Goal: Information Seeking & Learning: Check status

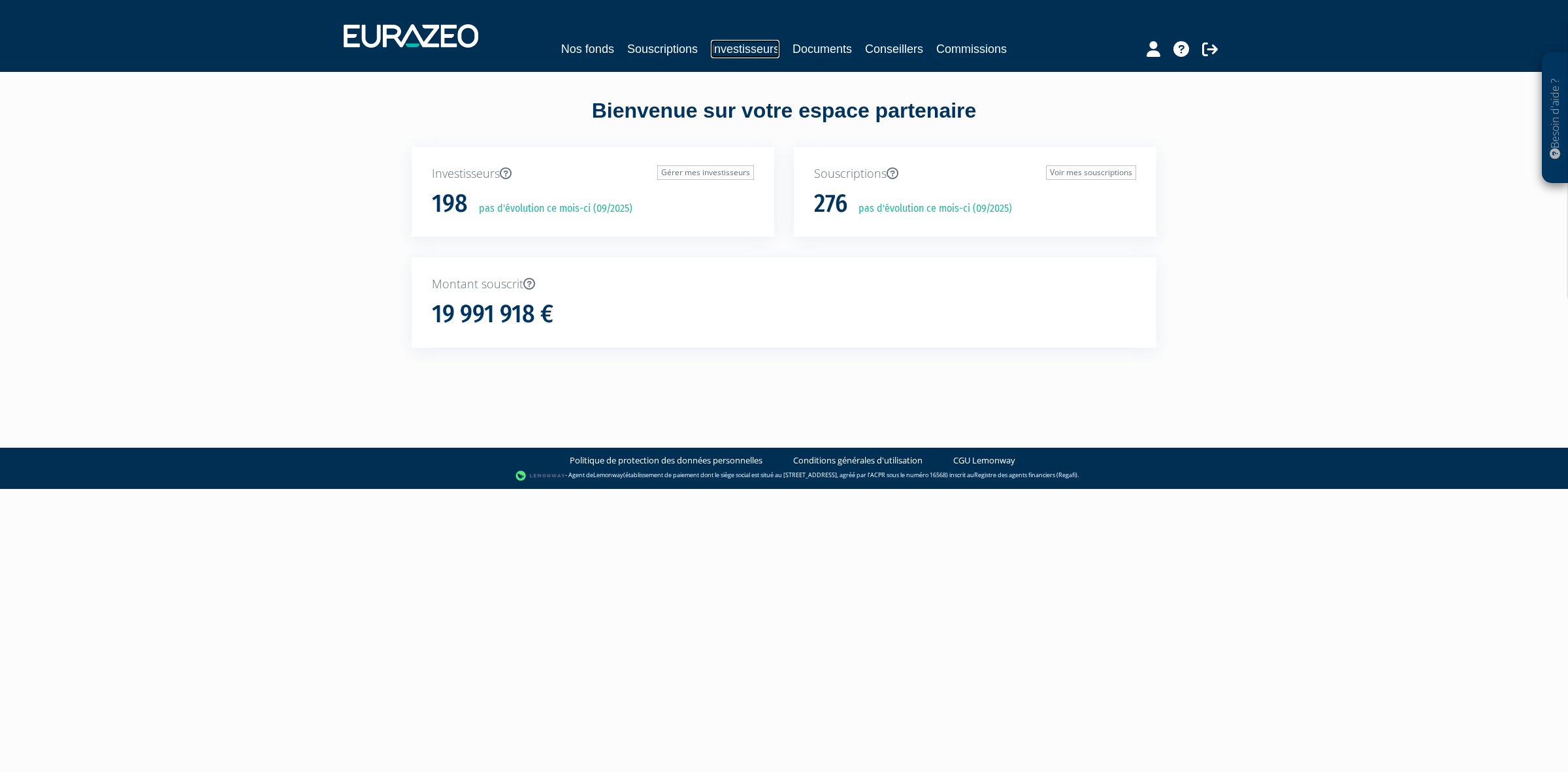
click at [743, 53] on link "Investisseurs" at bounding box center [745, 49] width 69 height 19
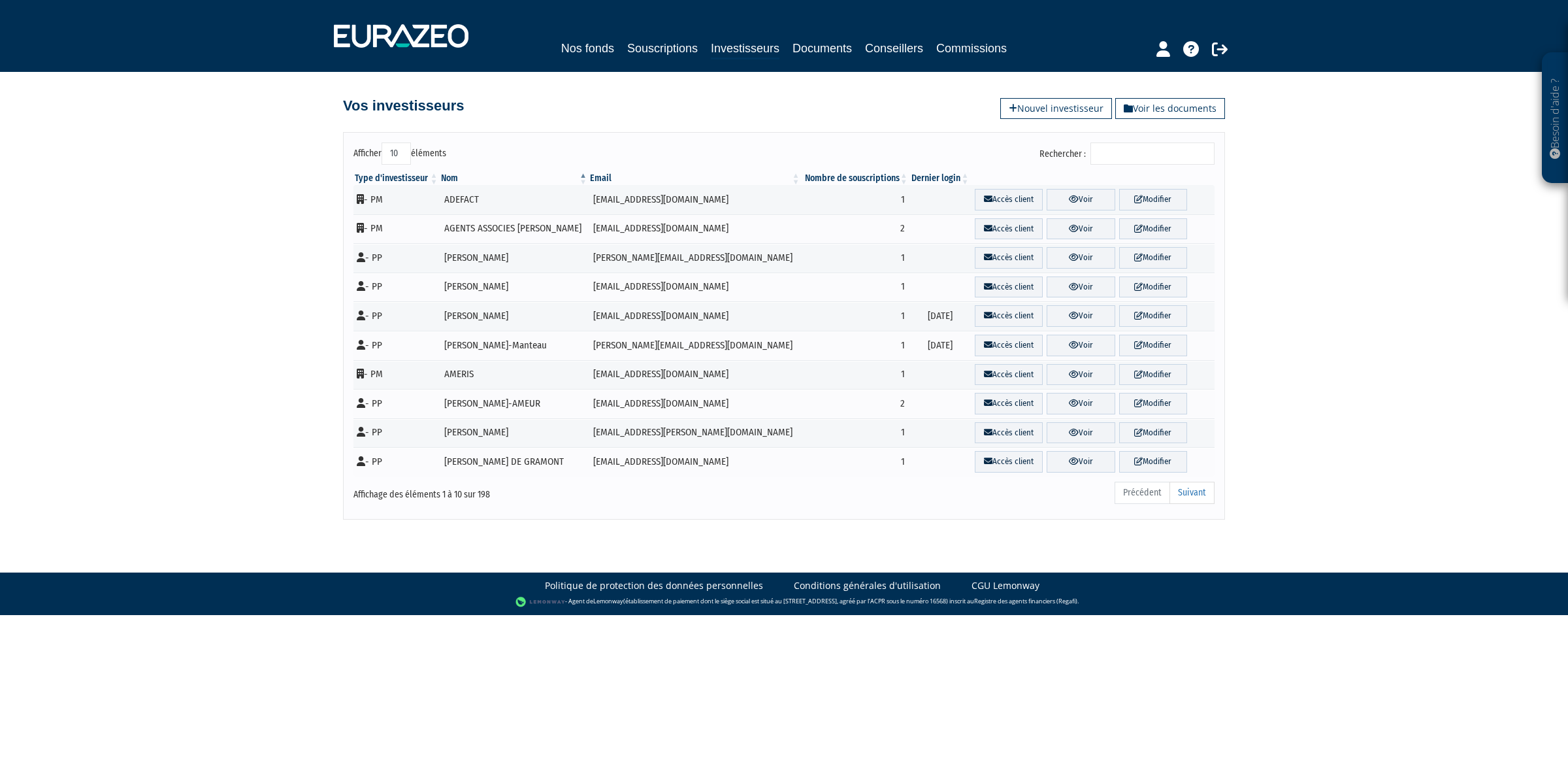
click at [1134, 158] on input "Rechercher :" at bounding box center [1152, 154] width 124 height 22
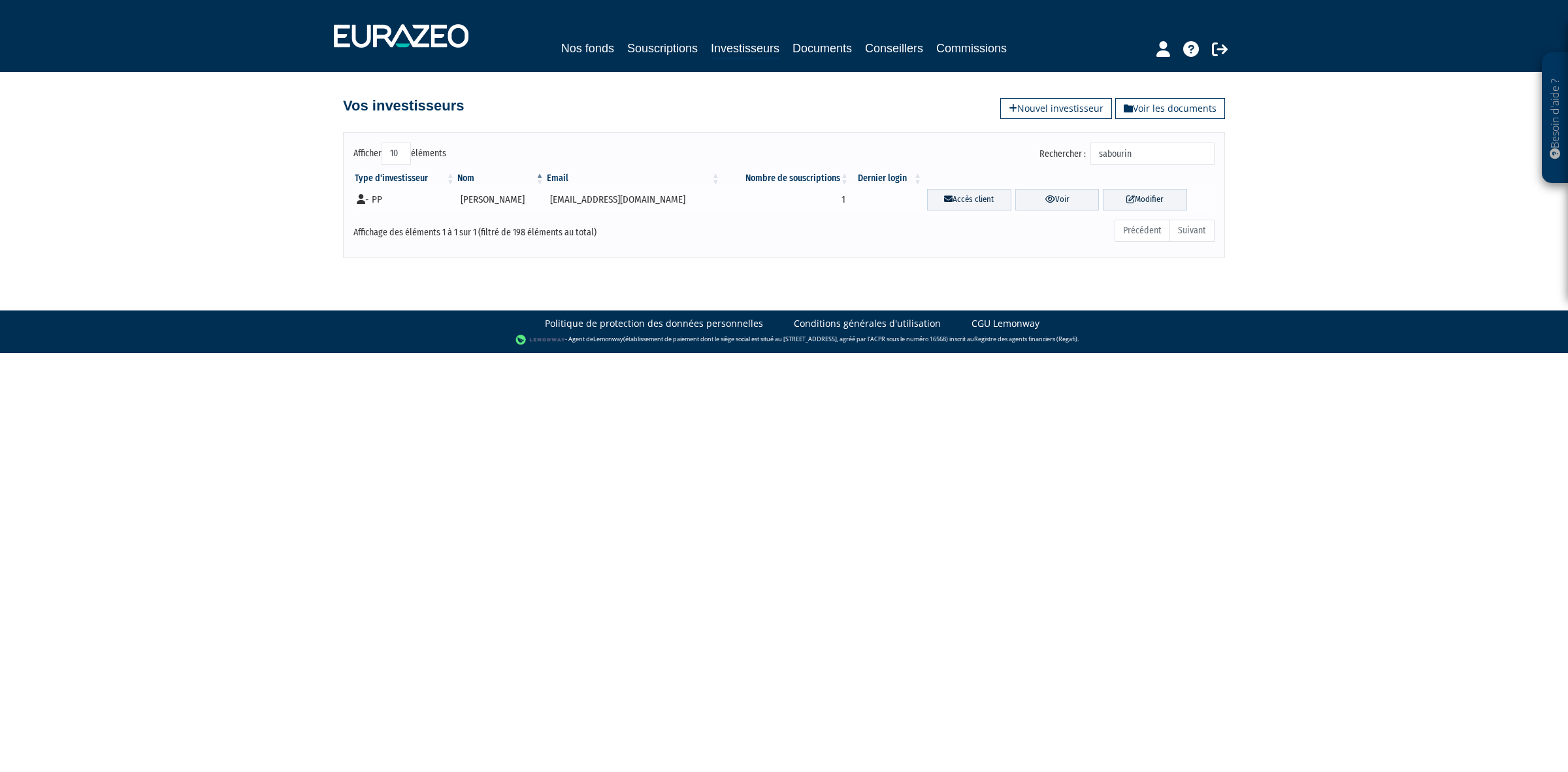
type input "sabourin"
click at [1041, 188] on td "Accès client Voir Modifier" at bounding box center [1068, 200] width 291 height 30
drag, startPoint x: 1041, startPoint y: 188, endPoint x: 1035, endPoint y: 197, distance: 10.8
click at [1039, 189] on td "Accès client Voir Modifier" at bounding box center [1068, 200] width 291 height 30
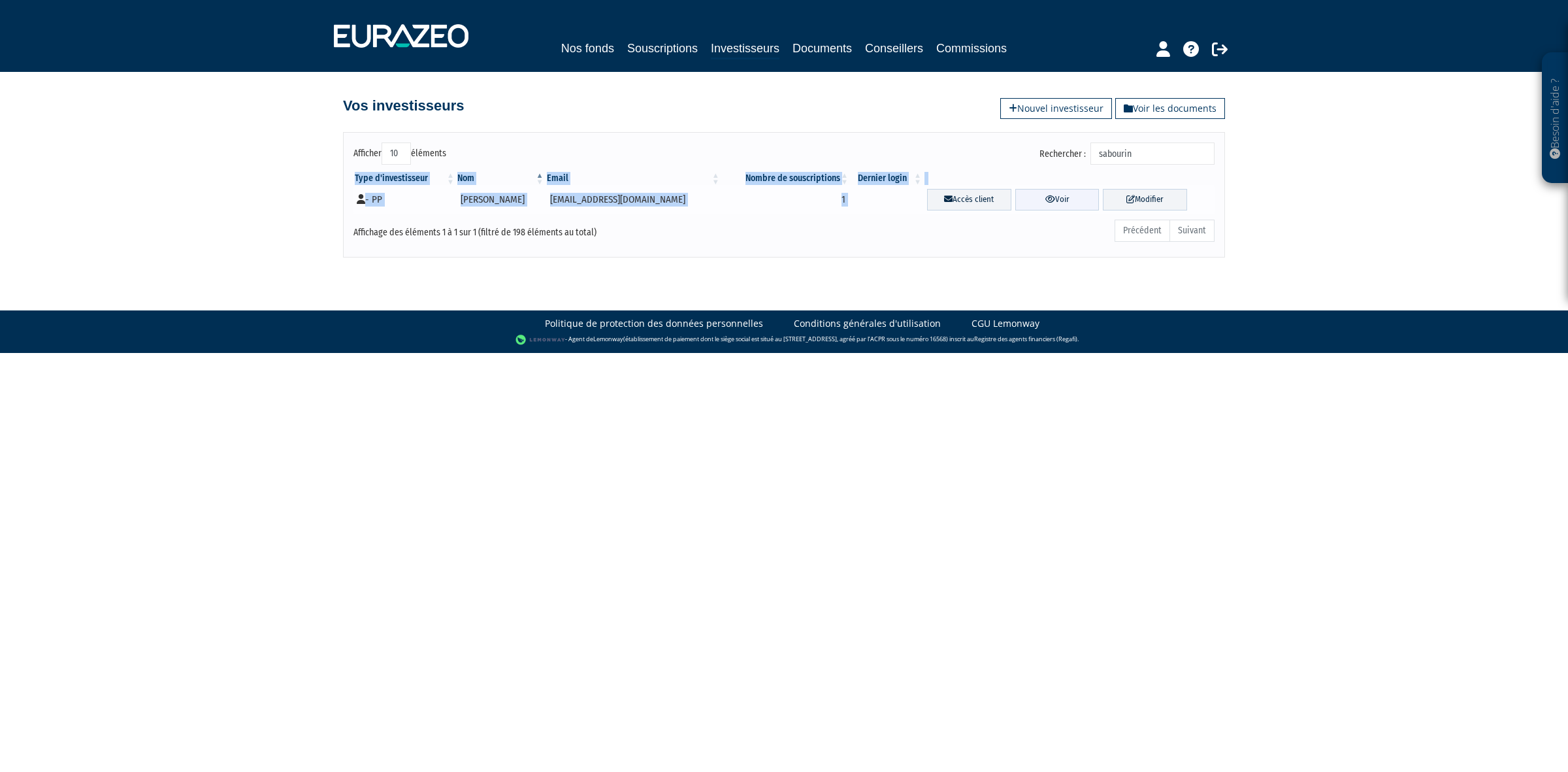
click at [1045, 198] on icon at bounding box center [1050, 199] width 10 height 8
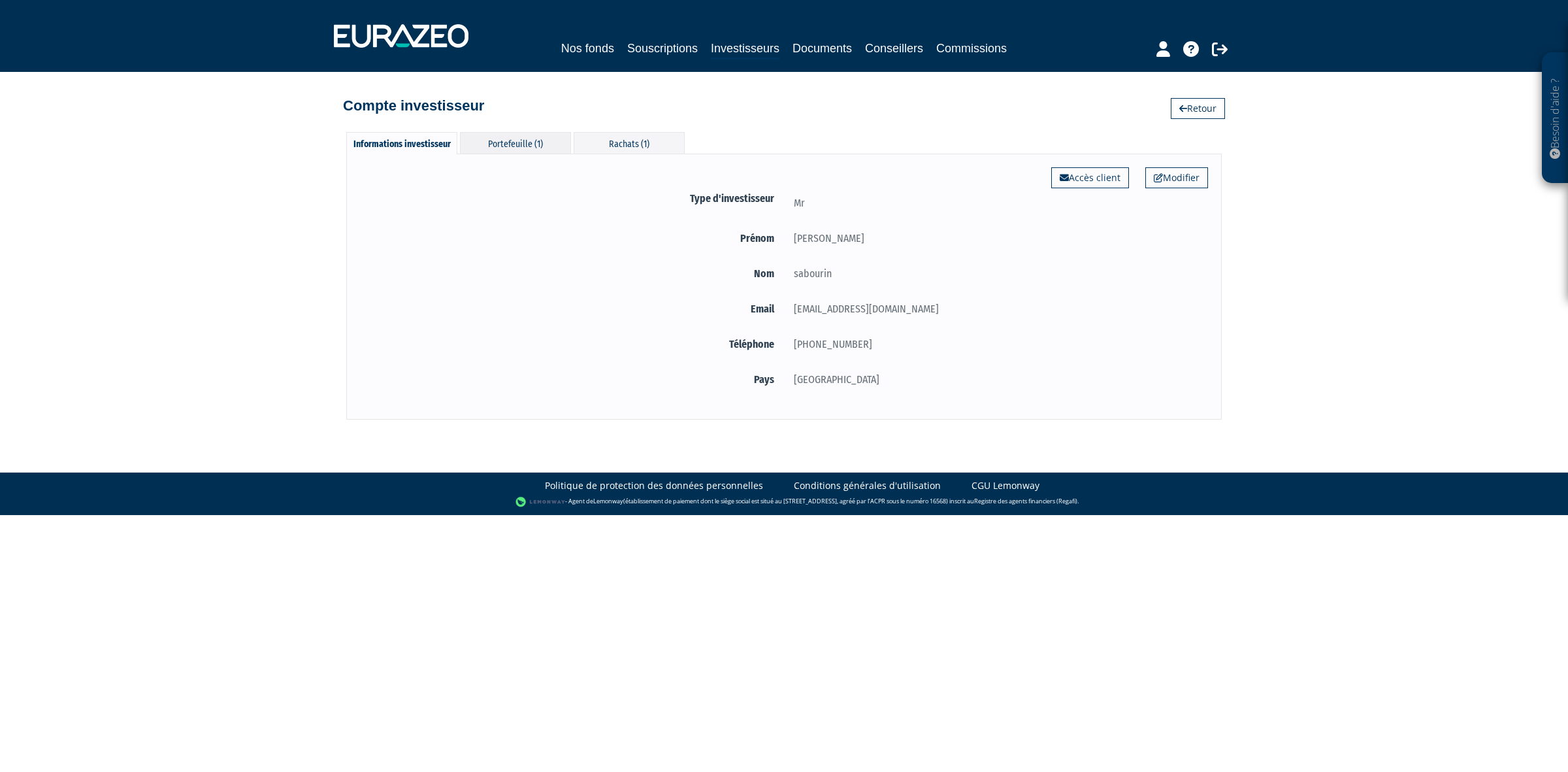
click at [549, 134] on div "Portefeuille (1)" at bounding box center [515, 143] width 111 height 21
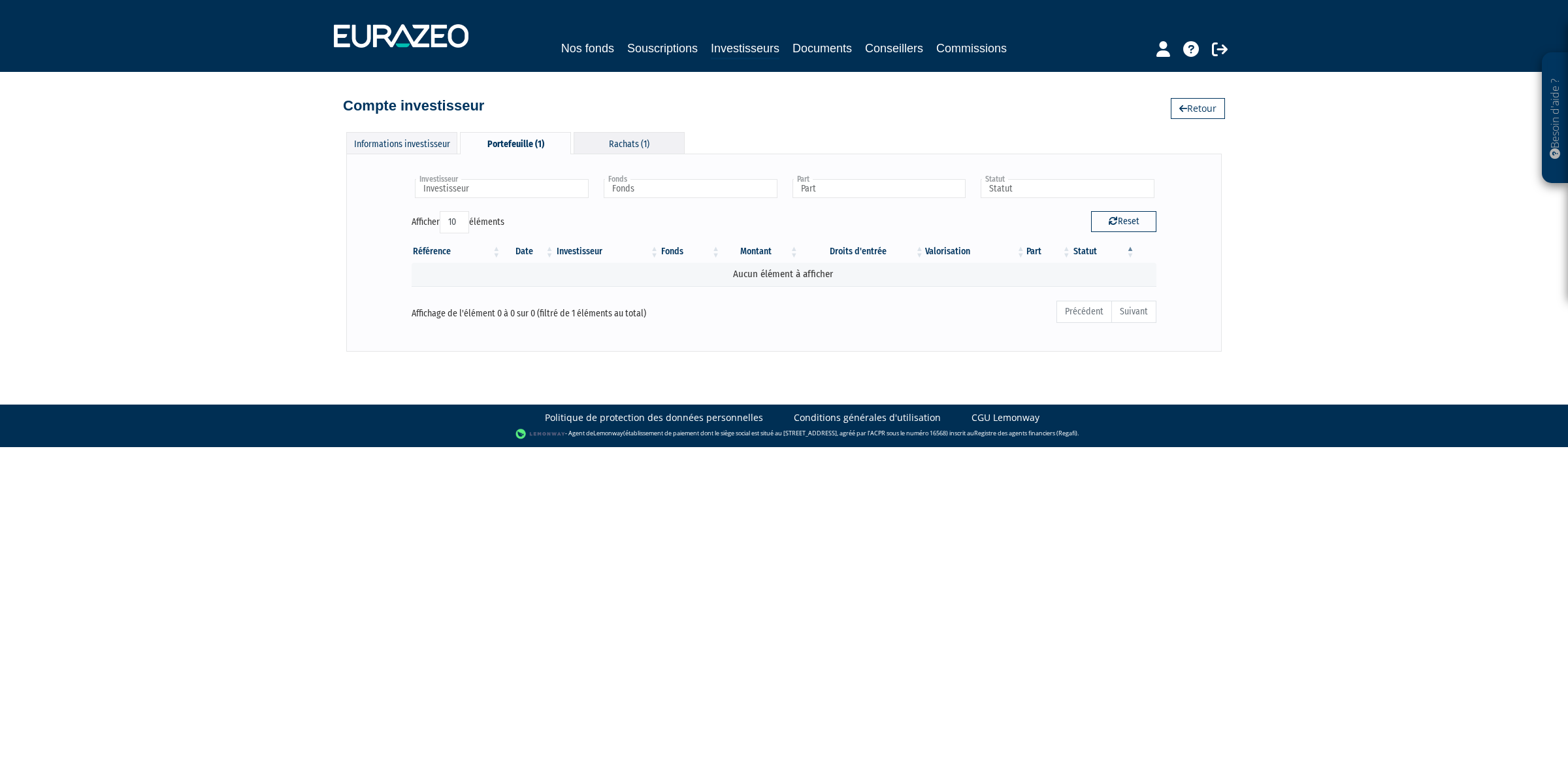
click at [640, 139] on div "Rachats (1)" at bounding box center [628, 143] width 111 height 21
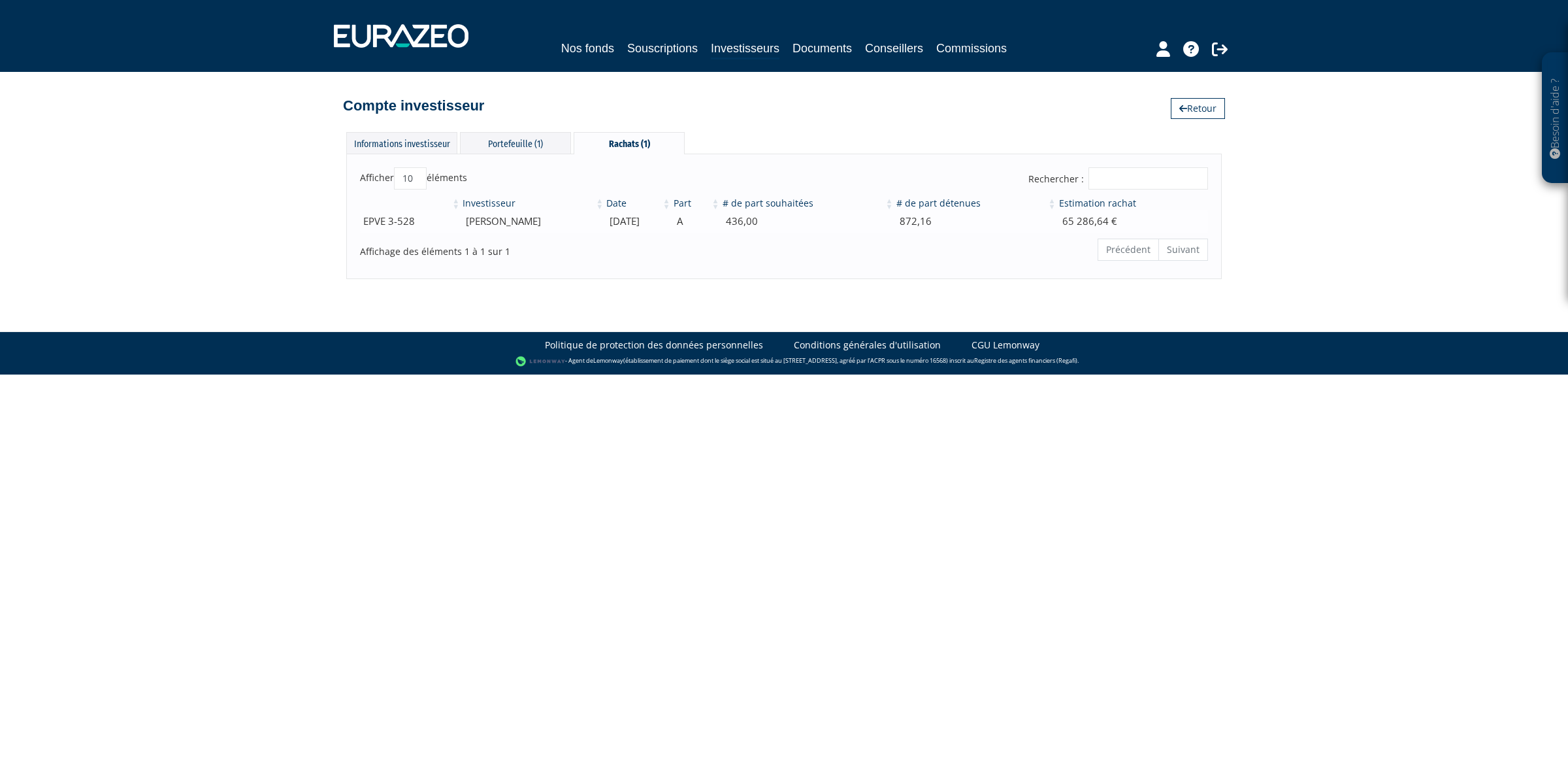
click at [480, 229] on td "[PERSON_NAME]" at bounding box center [533, 221] width 144 height 23
click at [403, 223] on td "EPVE 3-528" at bounding box center [410, 221] width 101 height 23
click at [746, 238] on div "Précédent Suivant" at bounding box center [964, 251] width 487 height 28
click at [756, 220] on td "436,00" at bounding box center [808, 221] width 173 height 23
click at [521, 143] on div "Portefeuille (1)" at bounding box center [515, 143] width 111 height 21
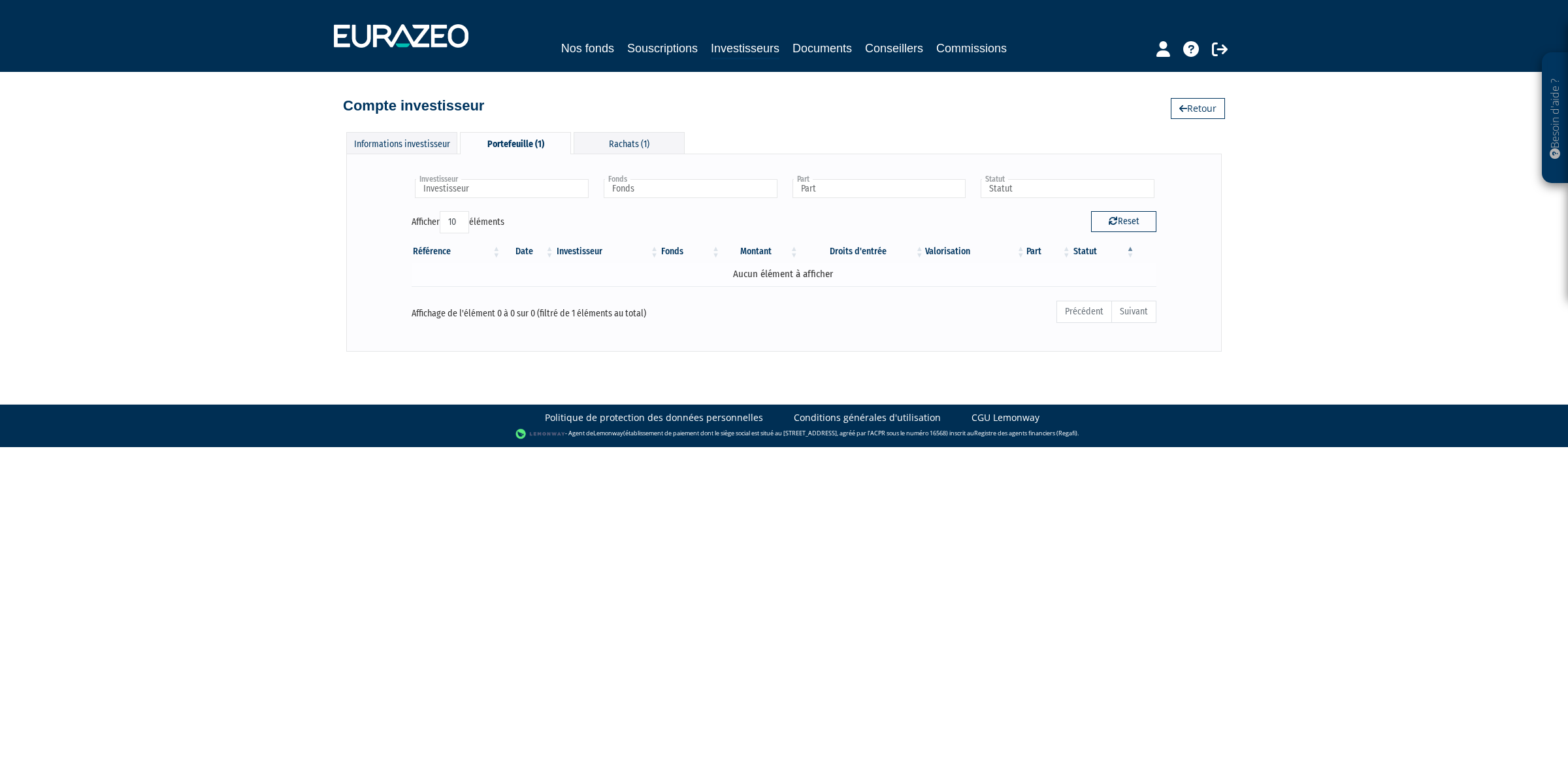
click at [785, 269] on td "Aucun élément à afficher" at bounding box center [784, 273] width 745 height 23
click at [596, 142] on div "Rachats (1)" at bounding box center [628, 143] width 111 height 21
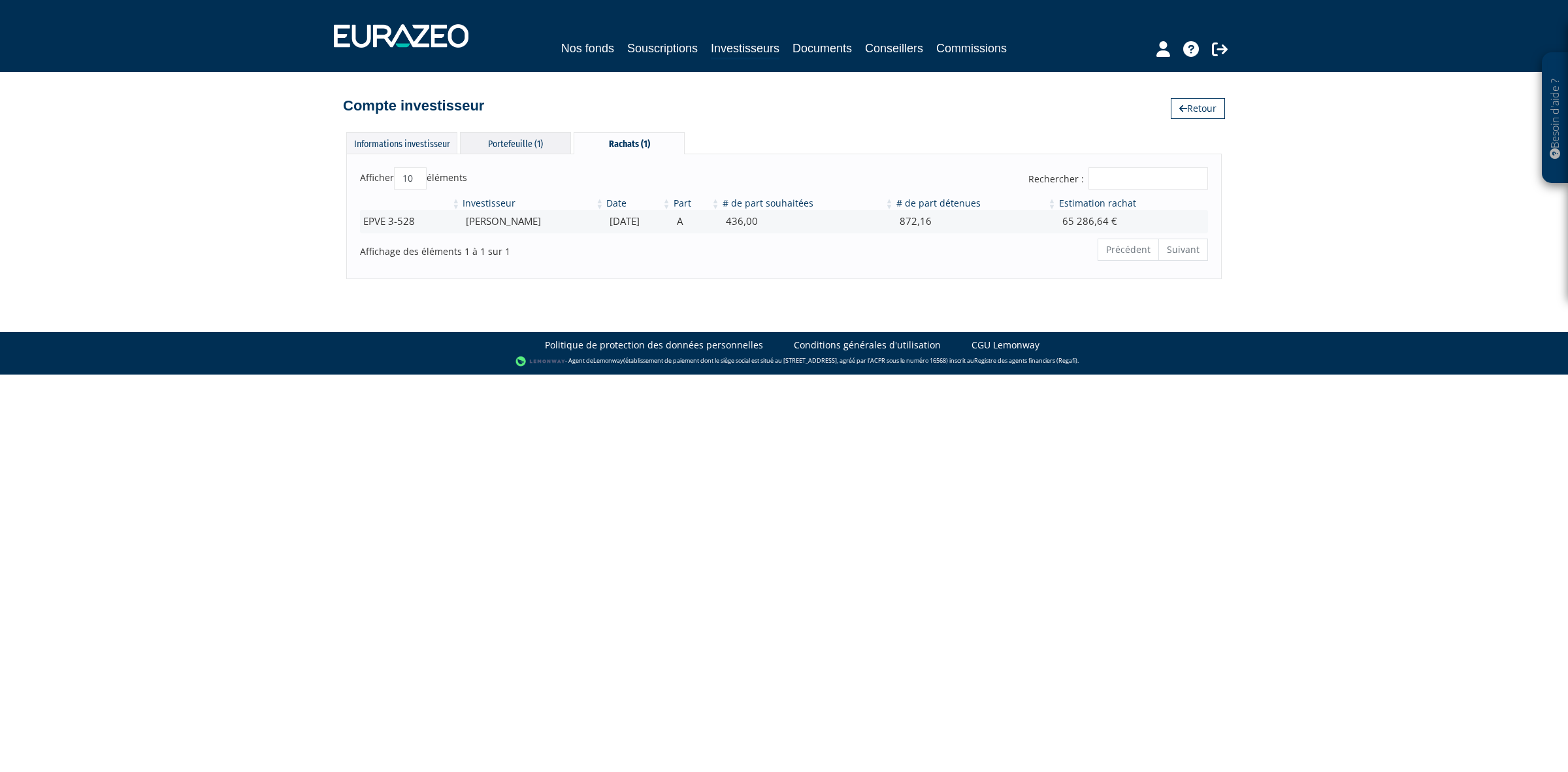
click at [464, 149] on div "Portefeuille (1)" at bounding box center [515, 143] width 111 height 21
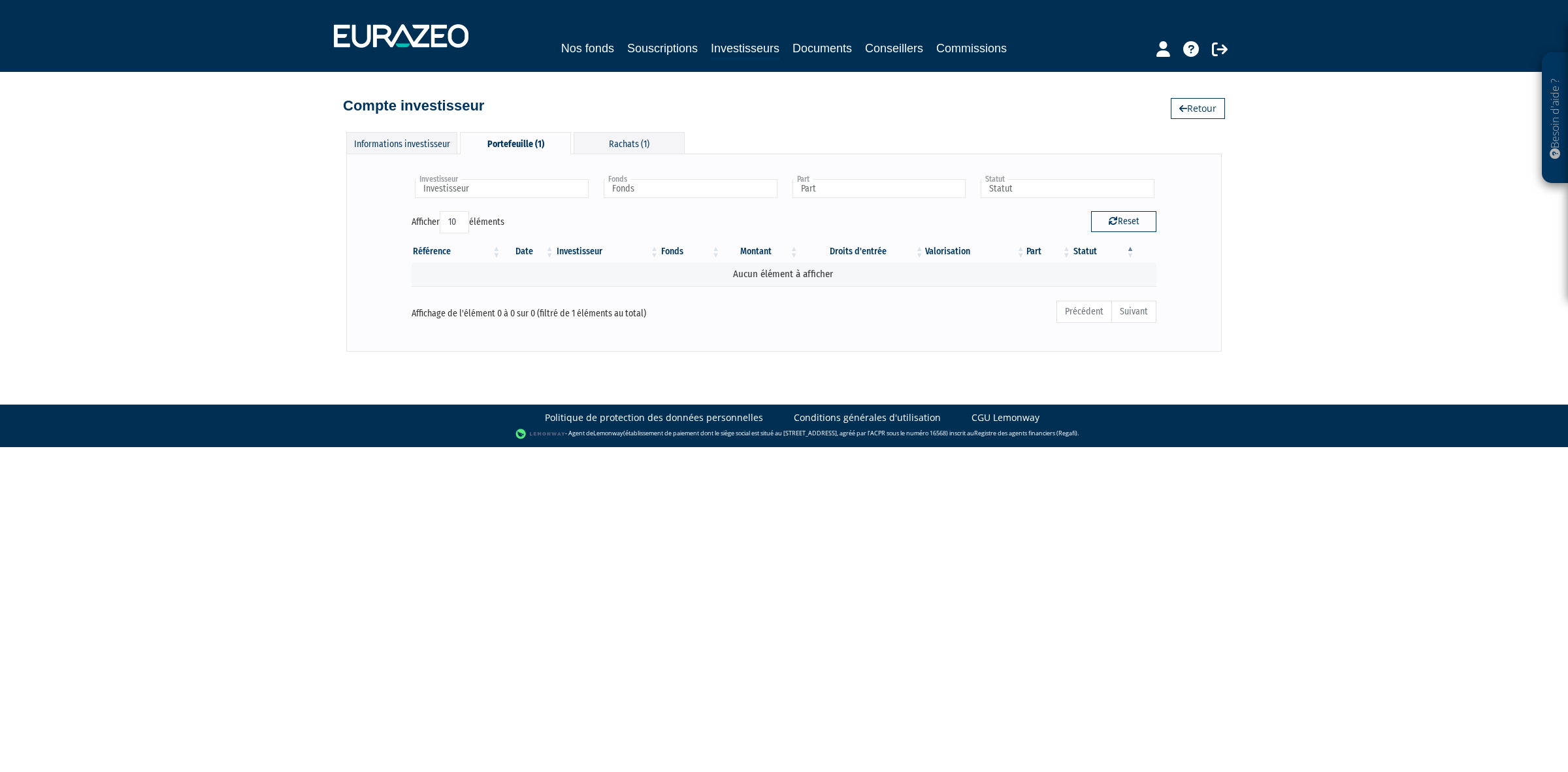
click at [743, 252] on th "Montant" at bounding box center [761, 251] width 78 height 22
click at [389, 146] on div "Informations investisseur" at bounding box center [401, 143] width 111 height 21
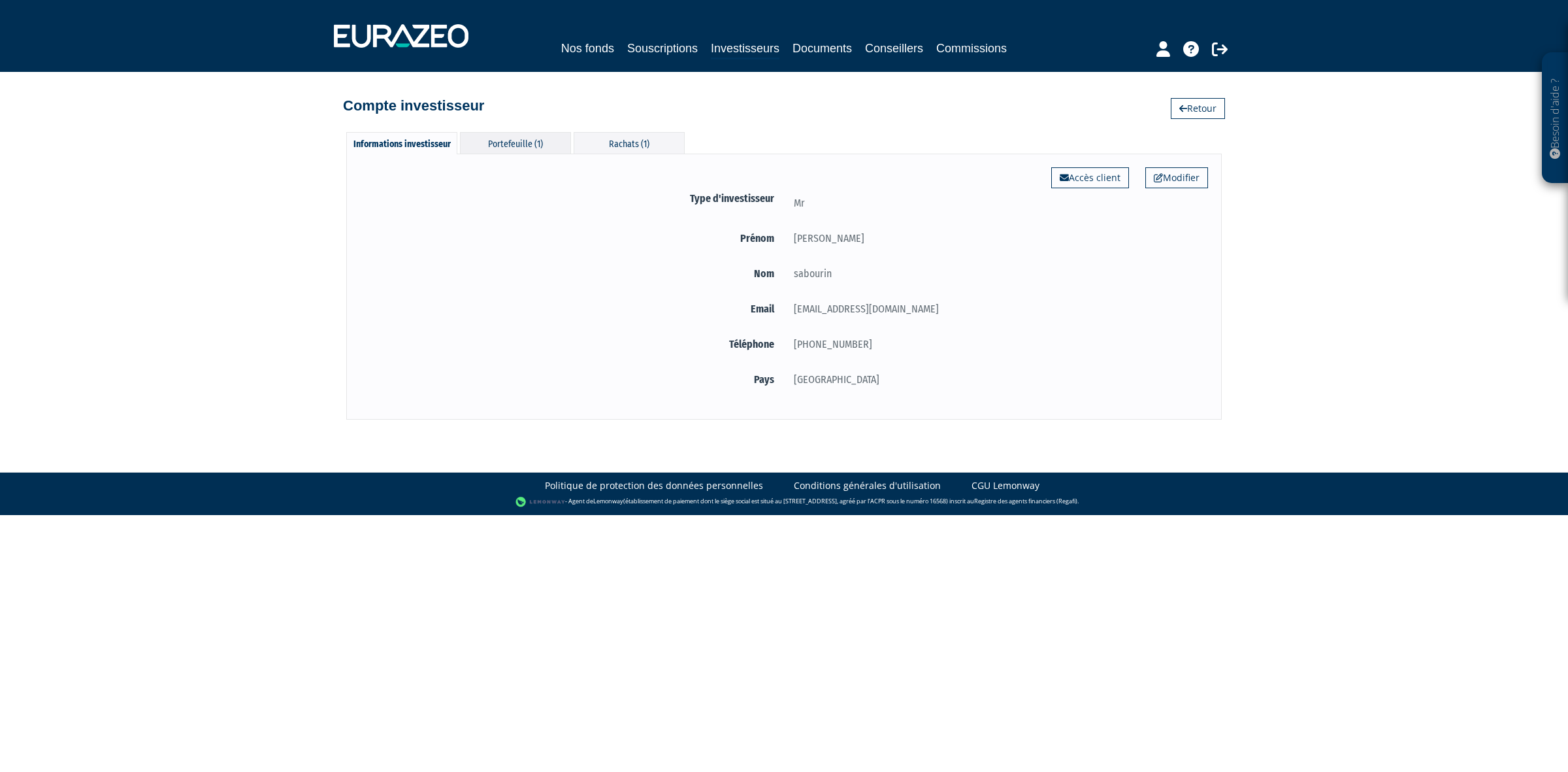
click at [477, 134] on div "Portefeuille (1)" at bounding box center [515, 143] width 111 height 21
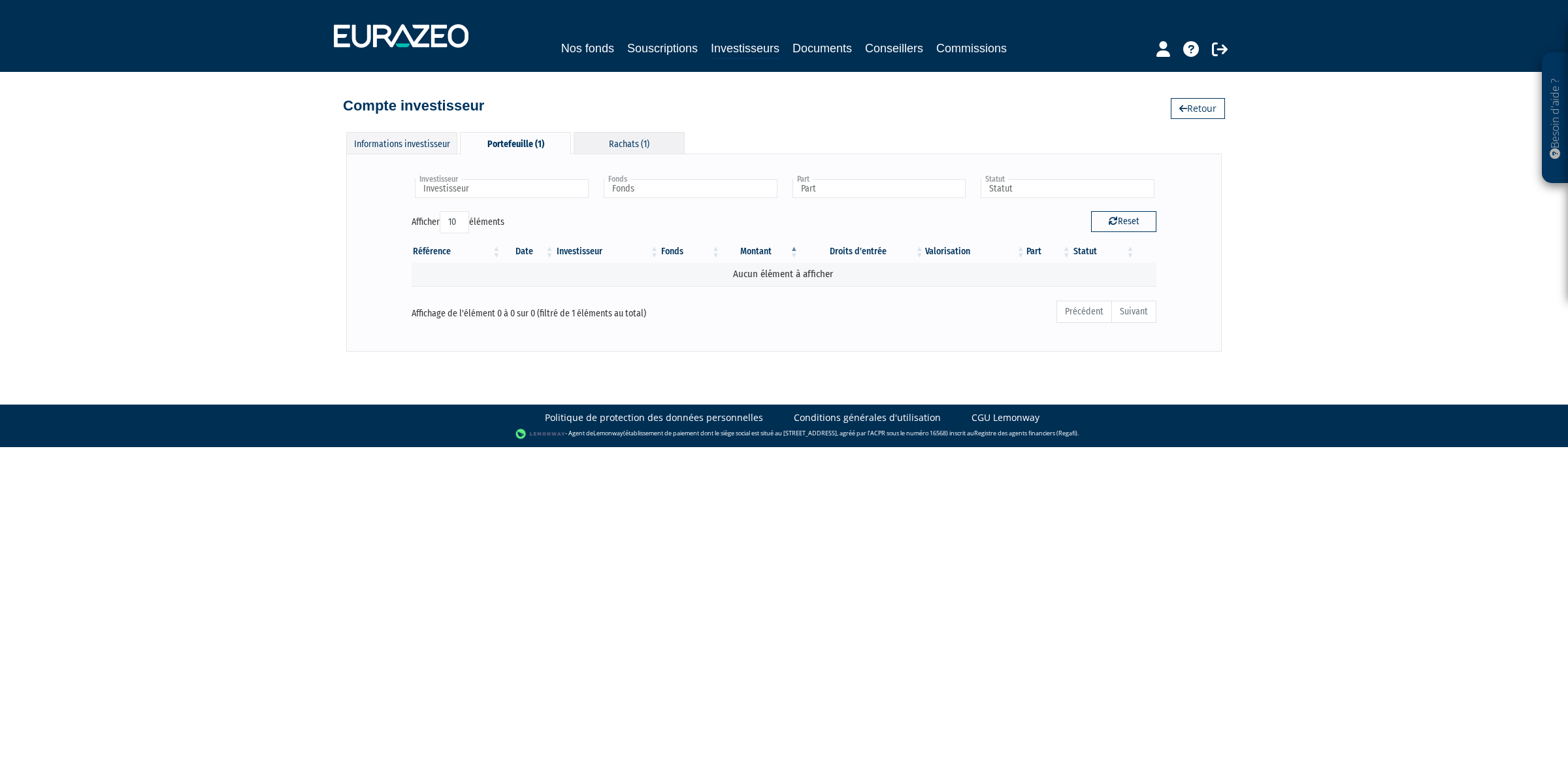
click at [637, 138] on div "Rachats (1)" at bounding box center [628, 143] width 111 height 21
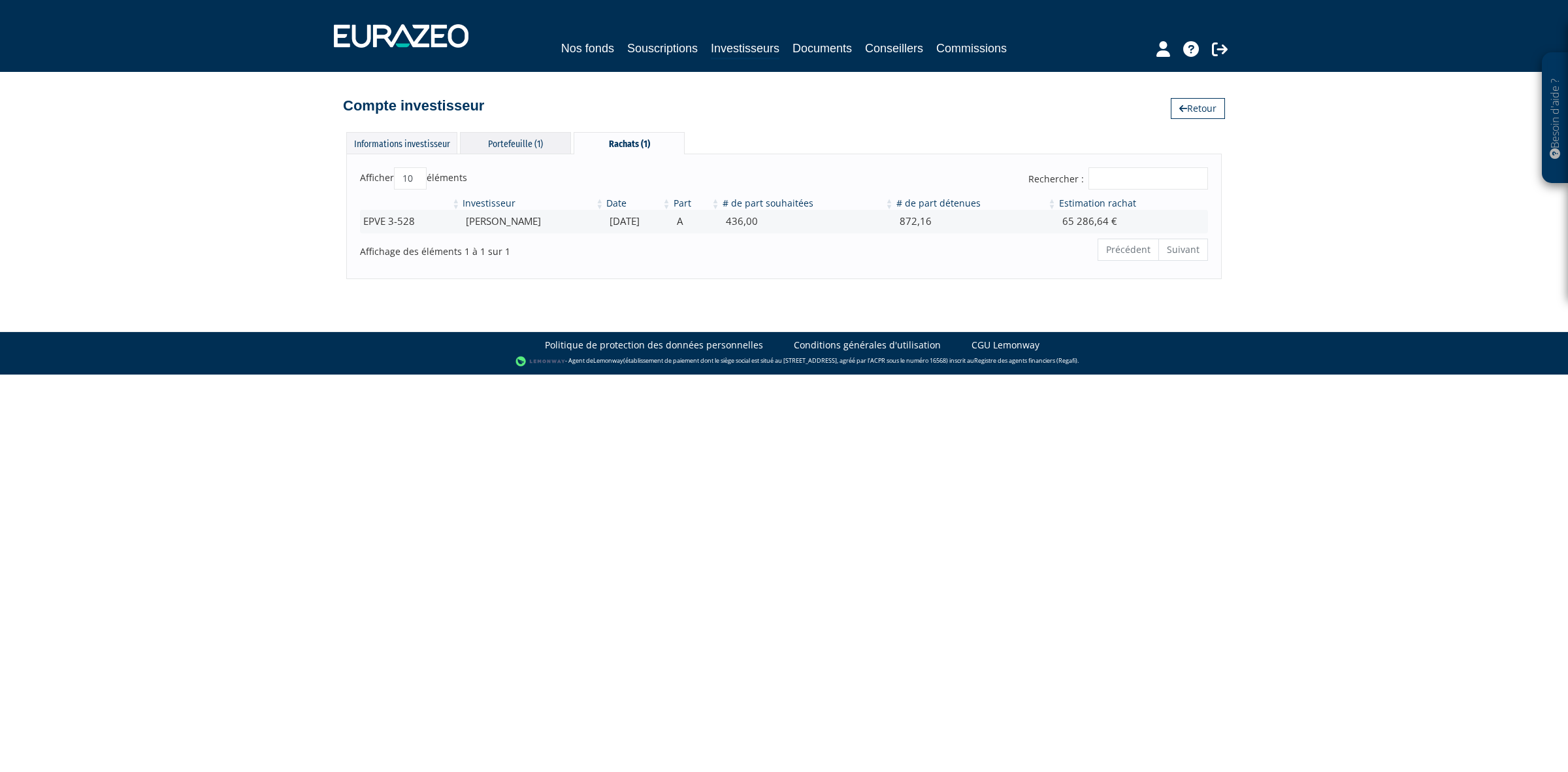
click at [482, 142] on div "Portefeuille (1)" at bounding box center [515, 143] width 111 height 21
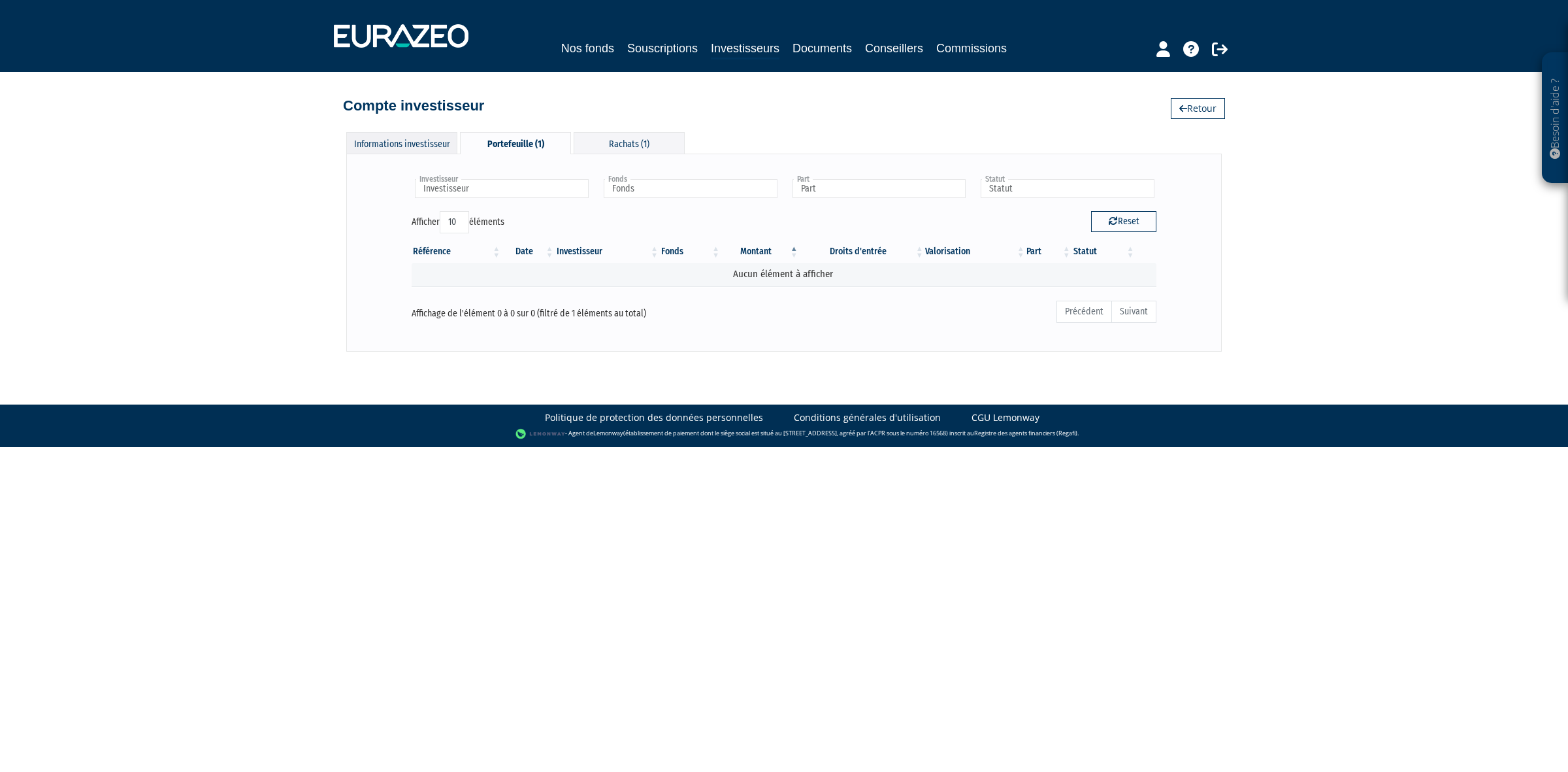
click at [383, 138] on div "Informations investisseur" at bounding box center [401, 143] width 111 height 21
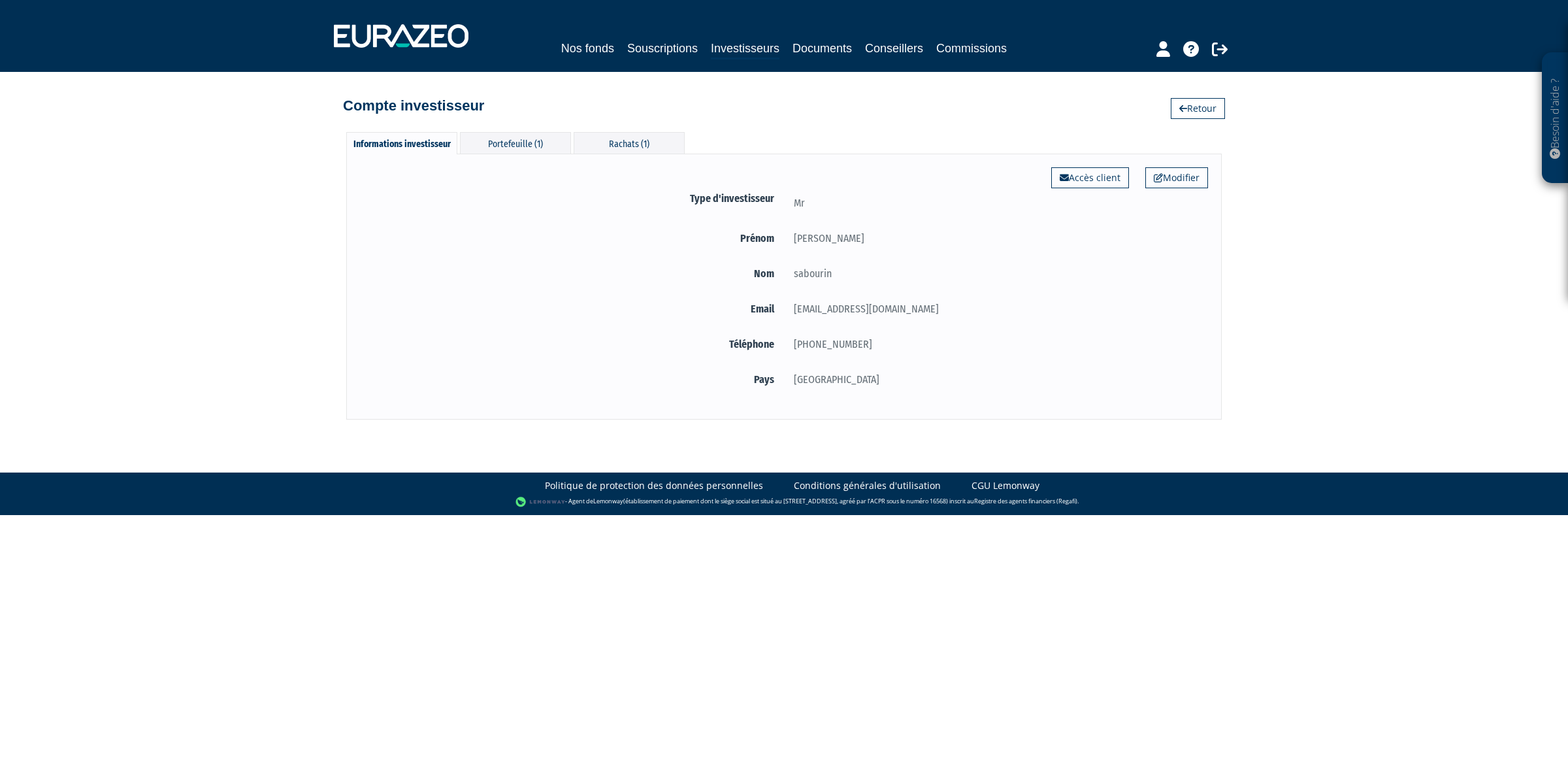
drag, startPoint x: 312, startPoint y: 105, endPoint x: 562, endPoint y: 90, distance: 250.4
click at [562, 90] on div "Besoin d'aide ? × J'ai besoin d'aide Si vous avez une question à propos du fonc…" at bounding box center [784, 209] width 1568 height 419
click at [484, 103] on h4 "Compte investisseur" at bounding box center [413, 105] width 141 height 16
drag, startPoint x: 533, startPoint y: 109, endPoint x: 215, endPoint y: 121, distance: 318.2
click at [215, 121] on div "Besoin d'aide ? × J'ai besoin d'aide Si vous avez une question à propos du fonc…" at bounding box center [784, 209] width 1568 height 419
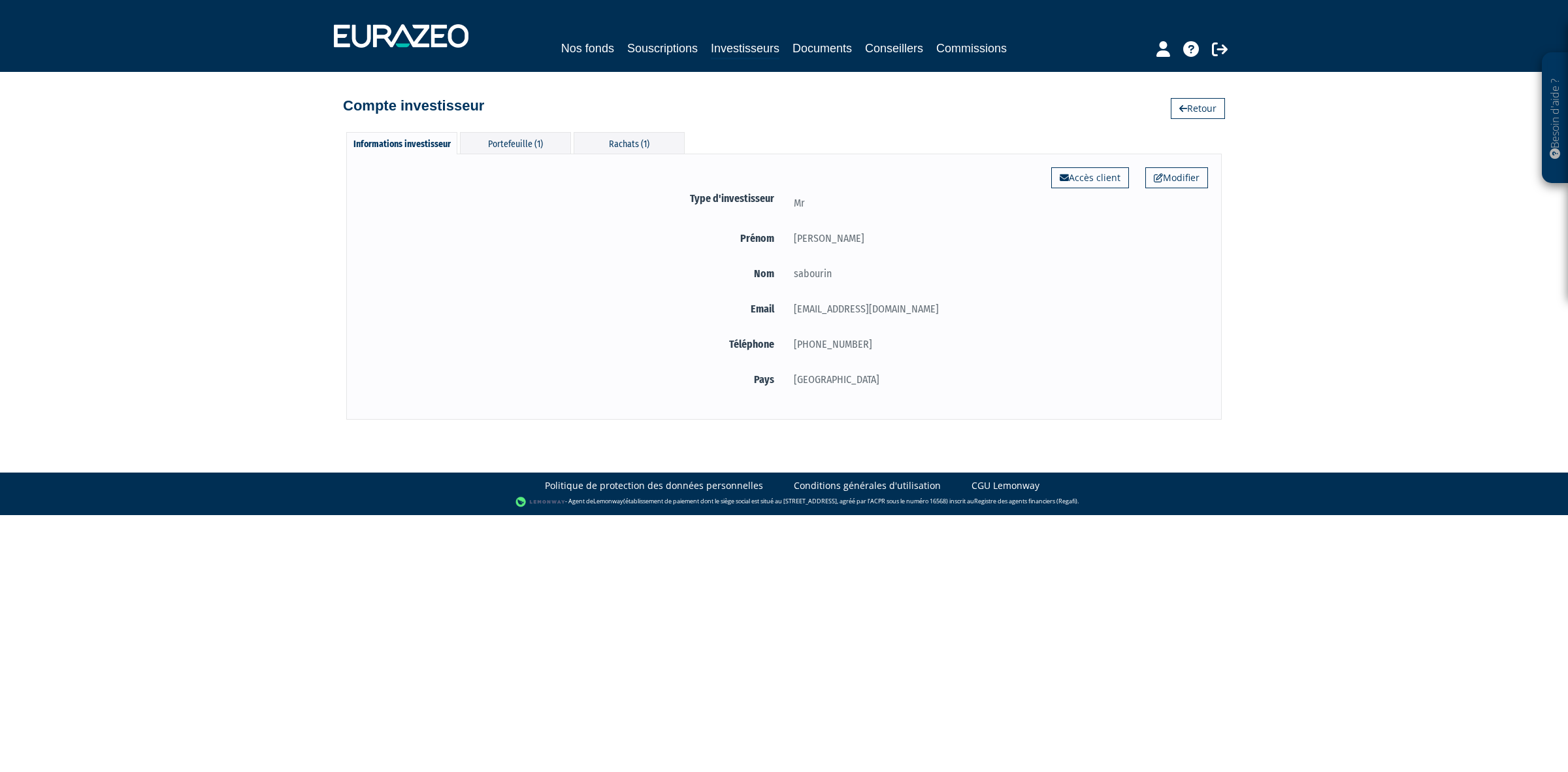
click at [226, 131] on div "Besoin d'aide ? × J'ai besoin d'aide Si vous avez une question à propos du fonc…" at bounding box center [784, 209] width 1568 height 419
click at [622, 146] on div "Rachats (1)" at bounding box center [628, 143] width 111 height 21
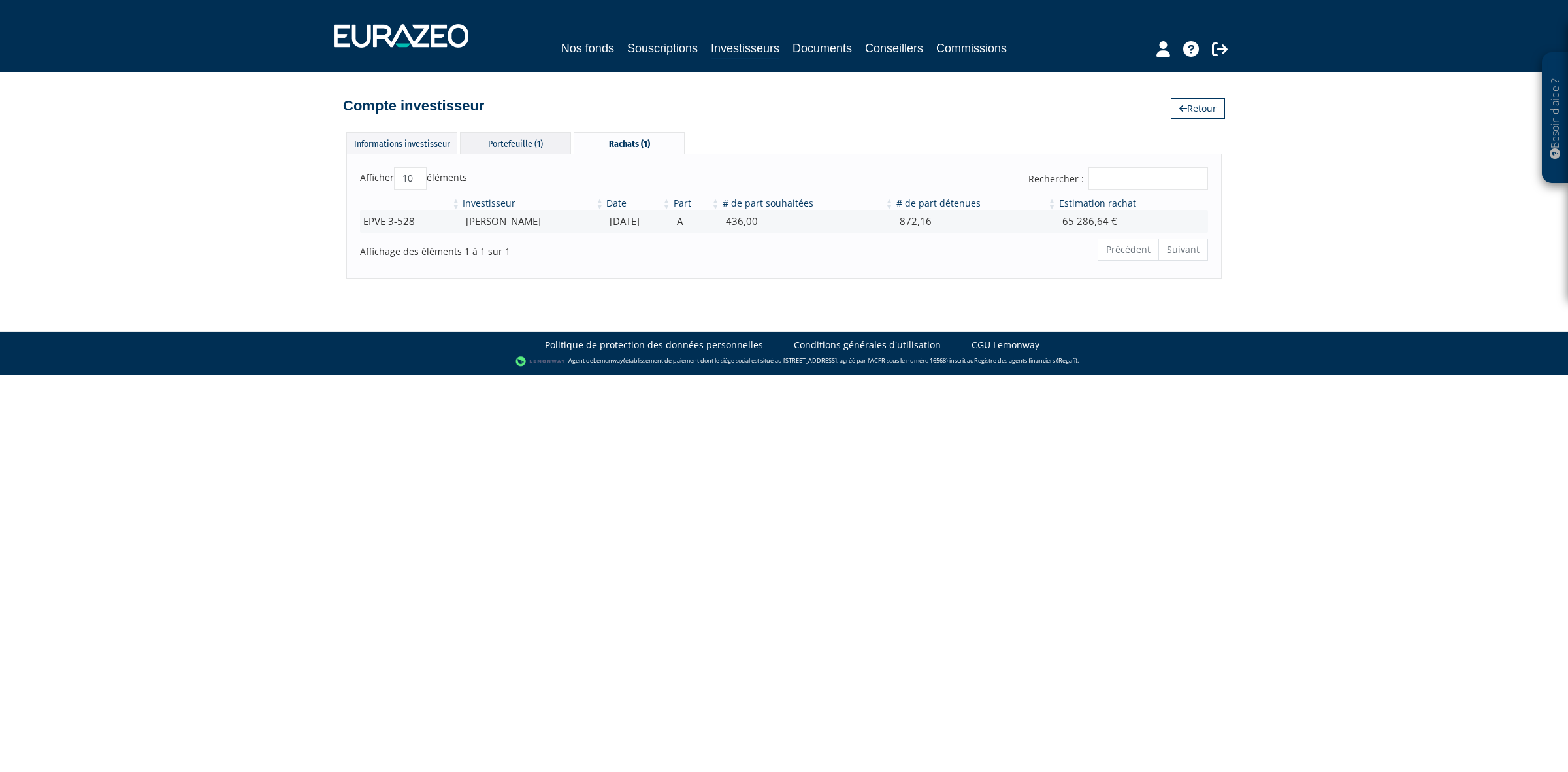
click at [494, 136] on div "Portefeuille (1)" at bounding box center [515, 143] width 111 height 21
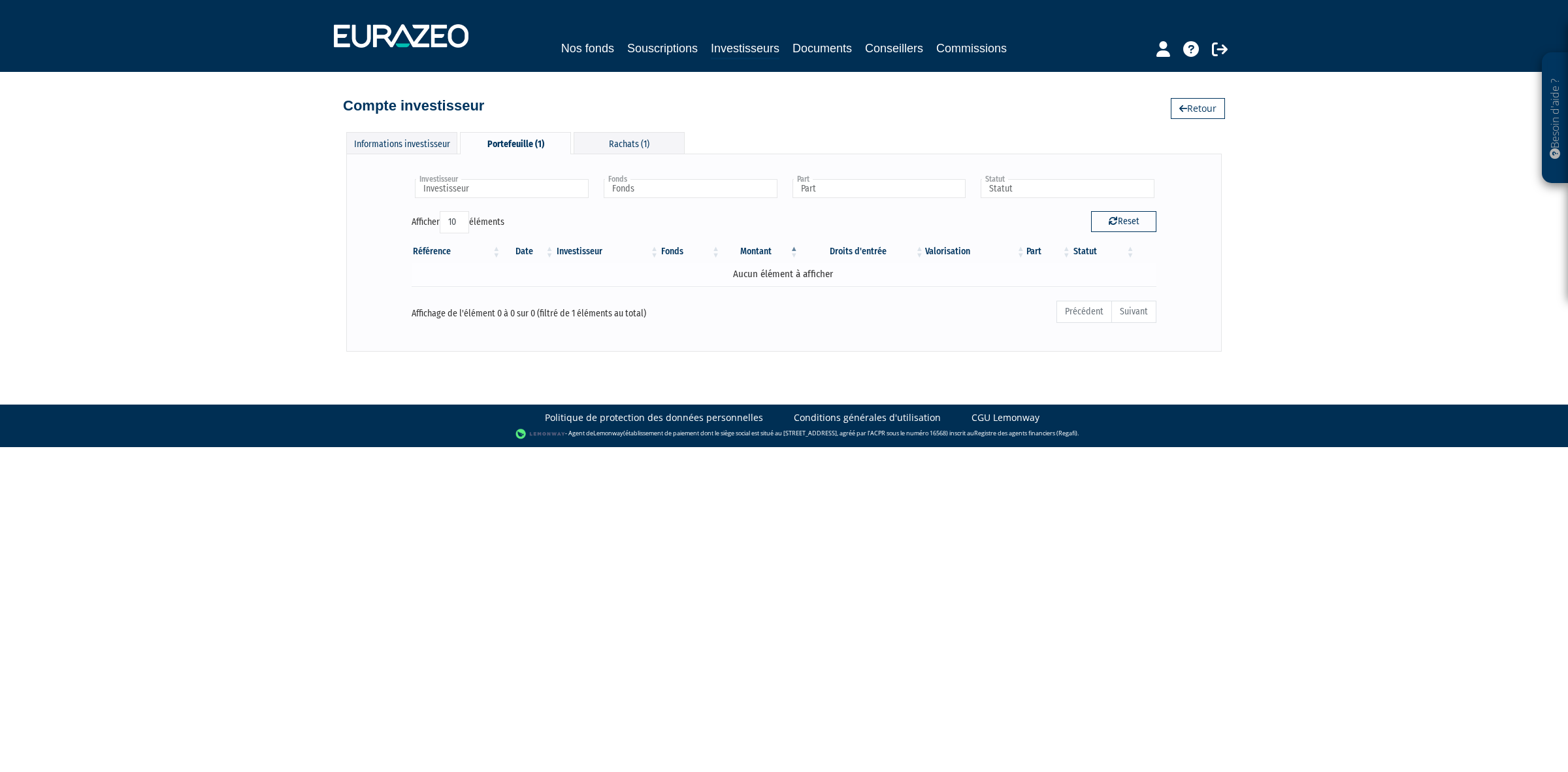
click at [593, 276] on td "Aucun élément à afficher" at bounding box center [784, 273] width 745 height 23
click at [559, 259] on th "Investisseur" at bounding box center [608, 251] width 105 height 22
